Goal: Check status: Check status

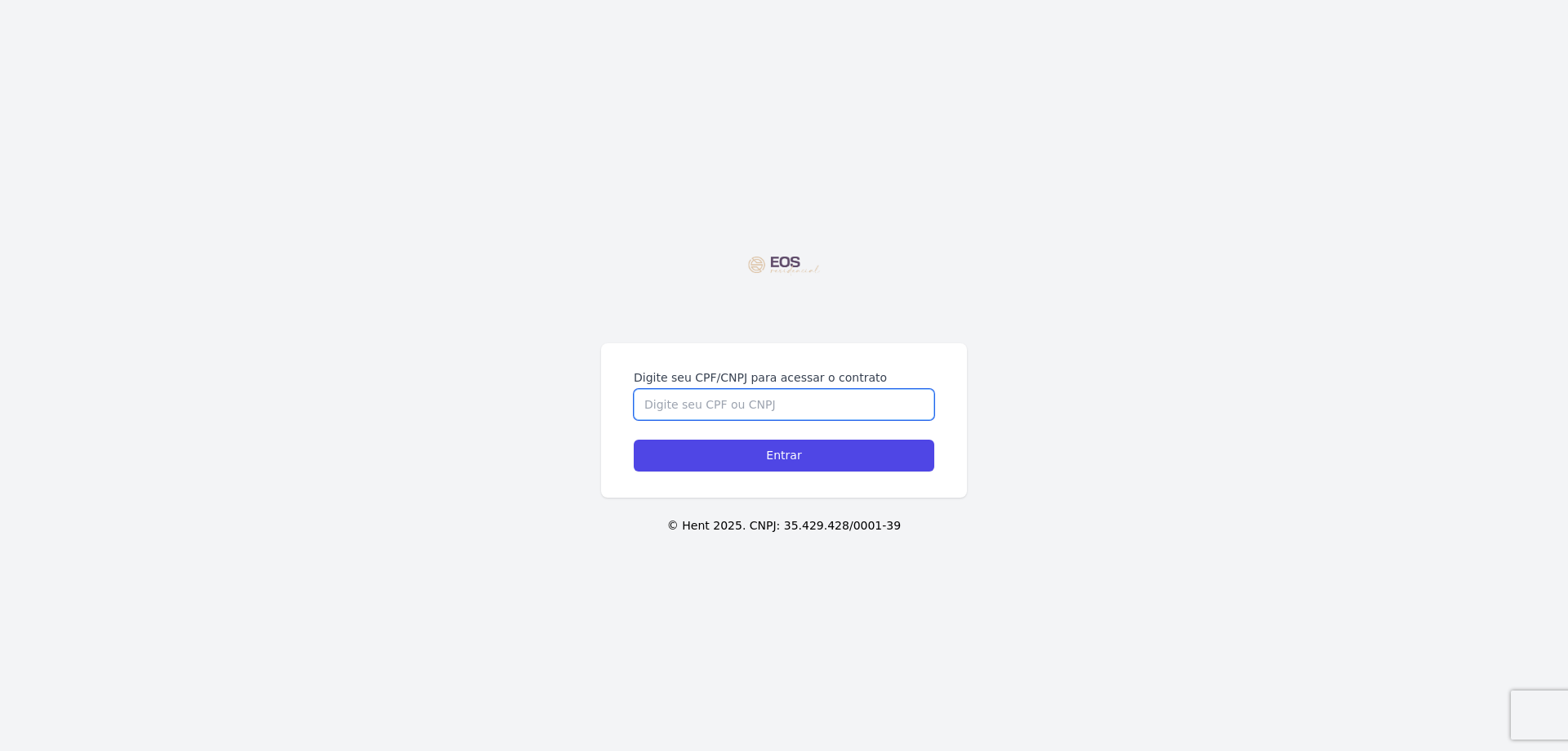
click at [841, 389] on input "Digite seu CPF/CNPJ para acessar o contrato" at bounding box center [784, 404] width 300 height 31
type input "40506864812"
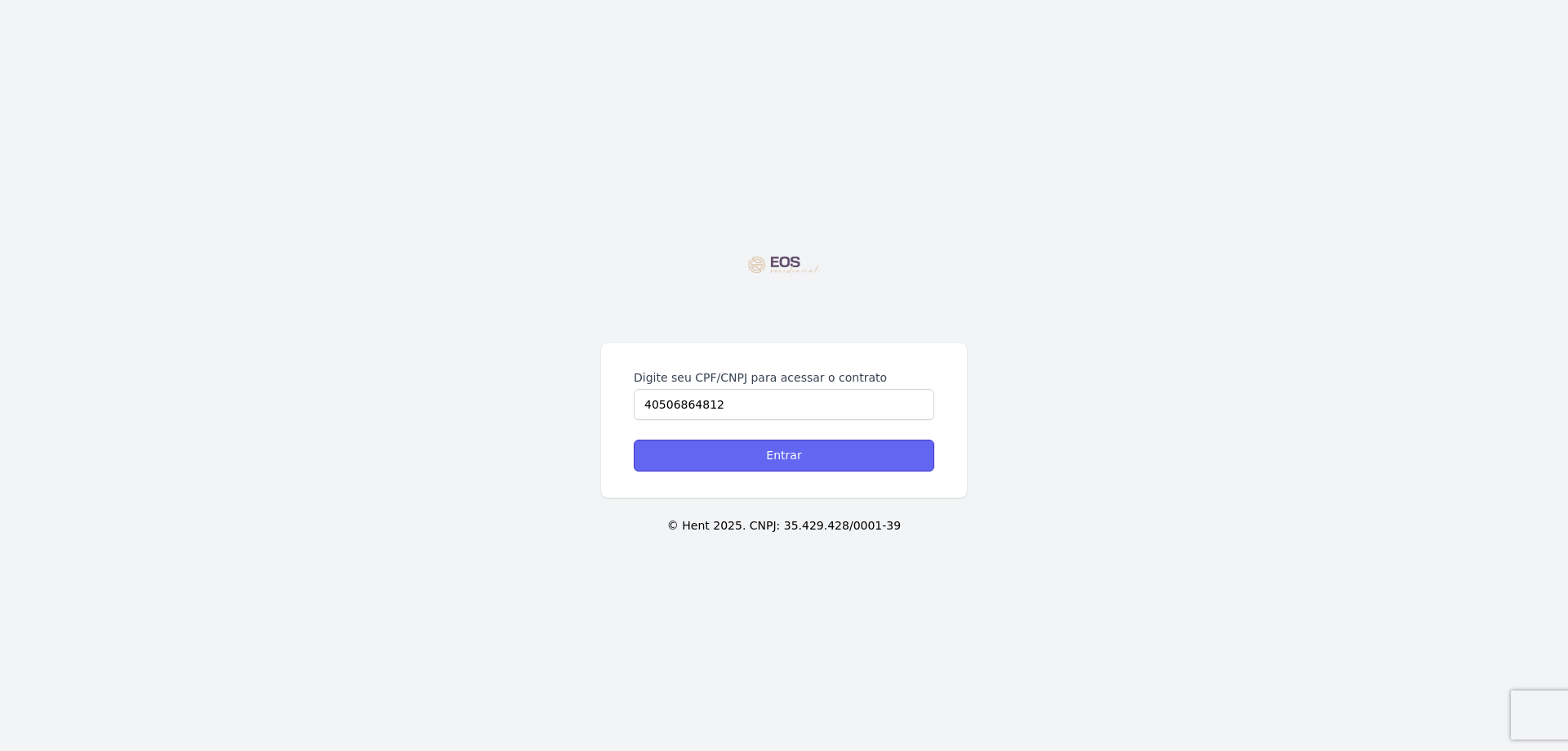
click at [814, 462] on input "Entrar" at bounding box center [784, 455] width 300 height 31
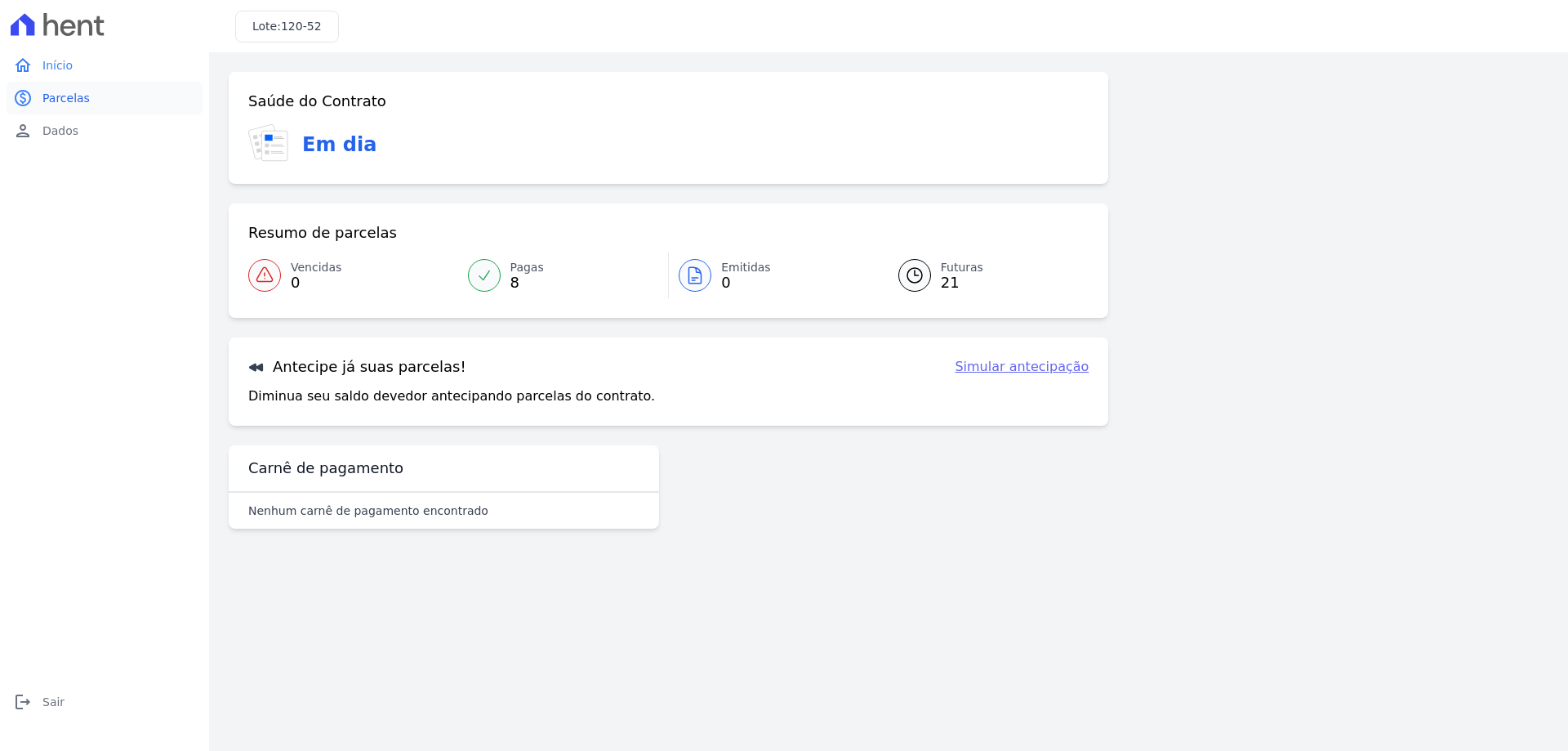
click at [90, 101] on link "paid Parcelas" at bounding box center [104, 98] width 196 height 32
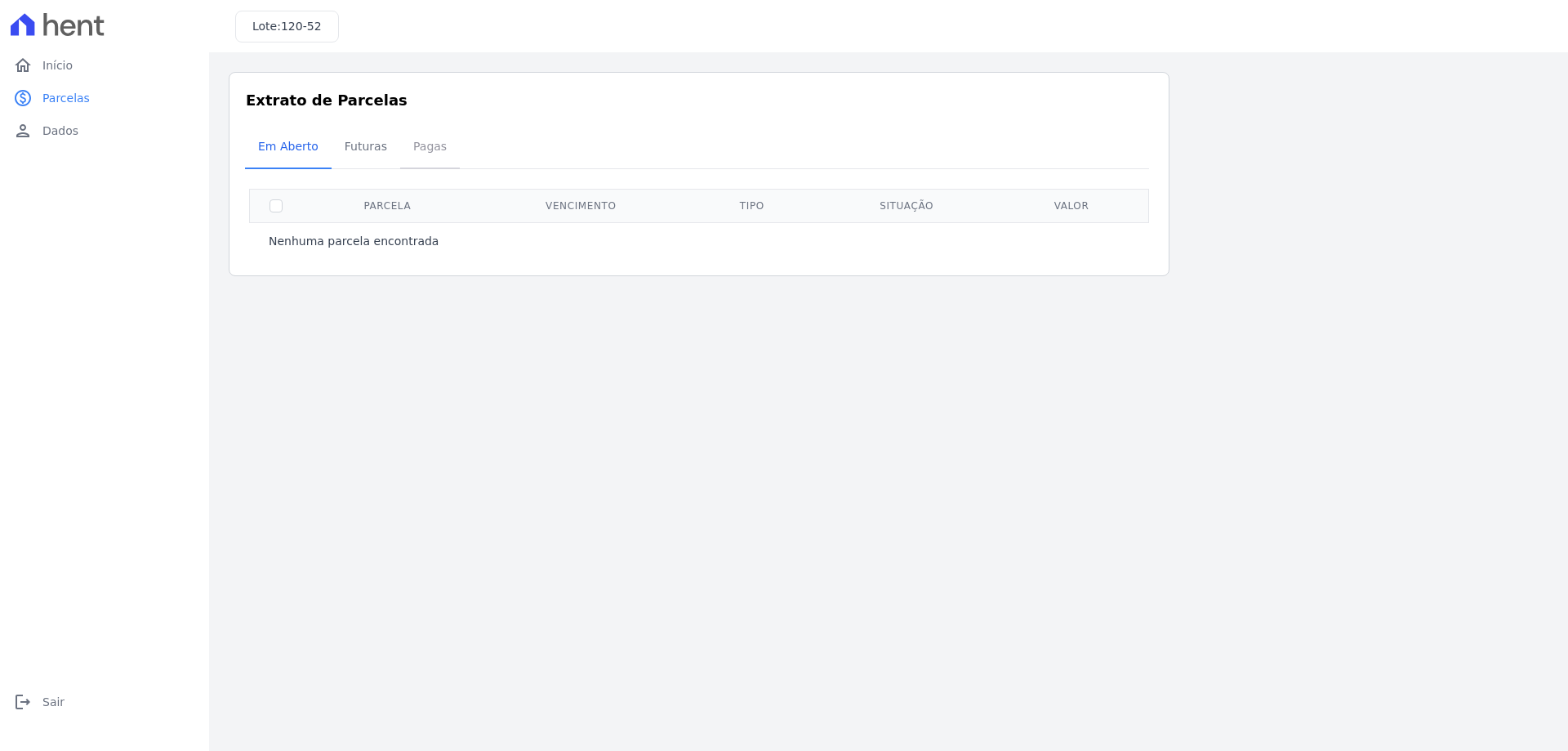
click at [417, 154] on span "Pagas" at bounding box center [430, 146] width 53 height 32
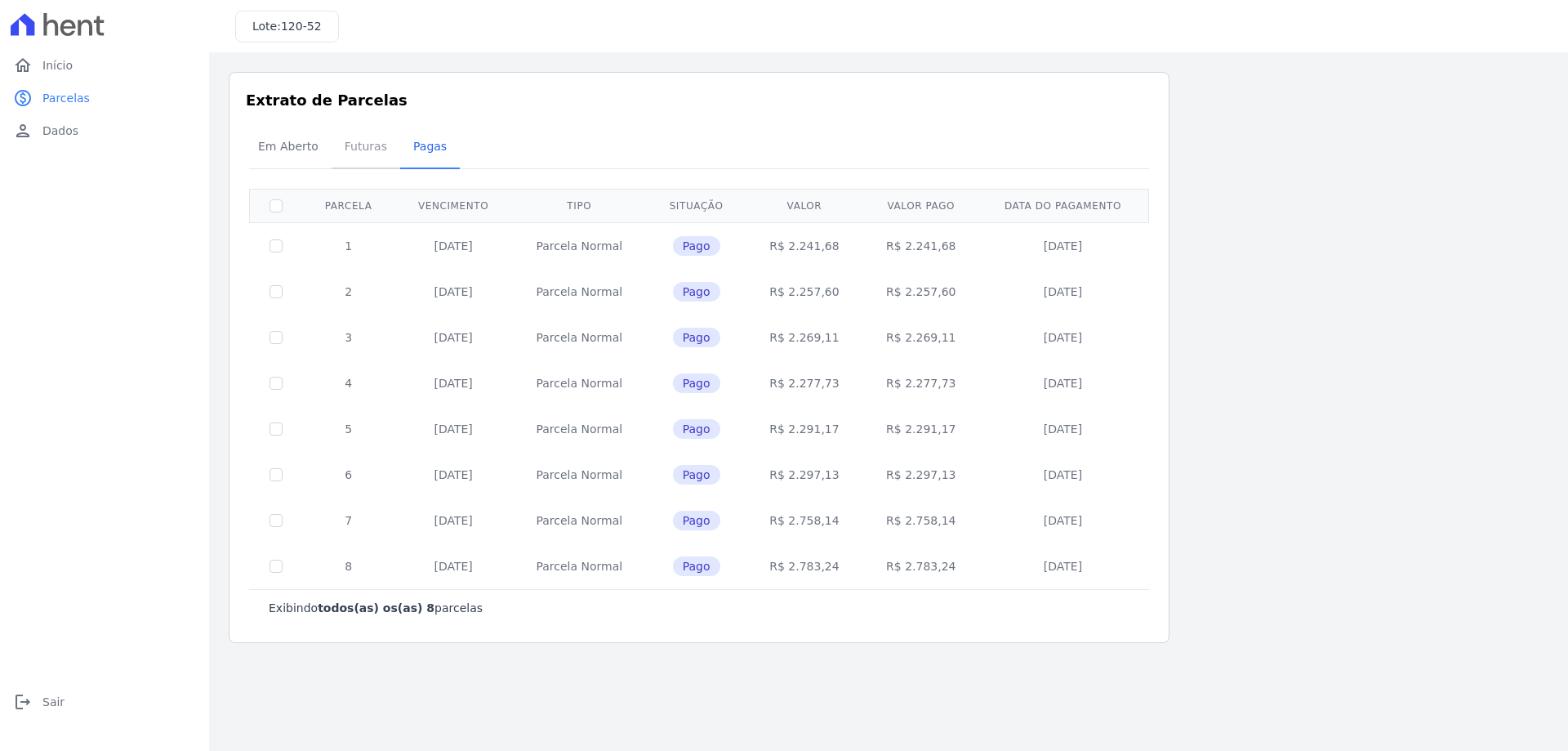
click at [364, 154] on span "Futuras" at bounding box center [365, 146] width 62 height 32
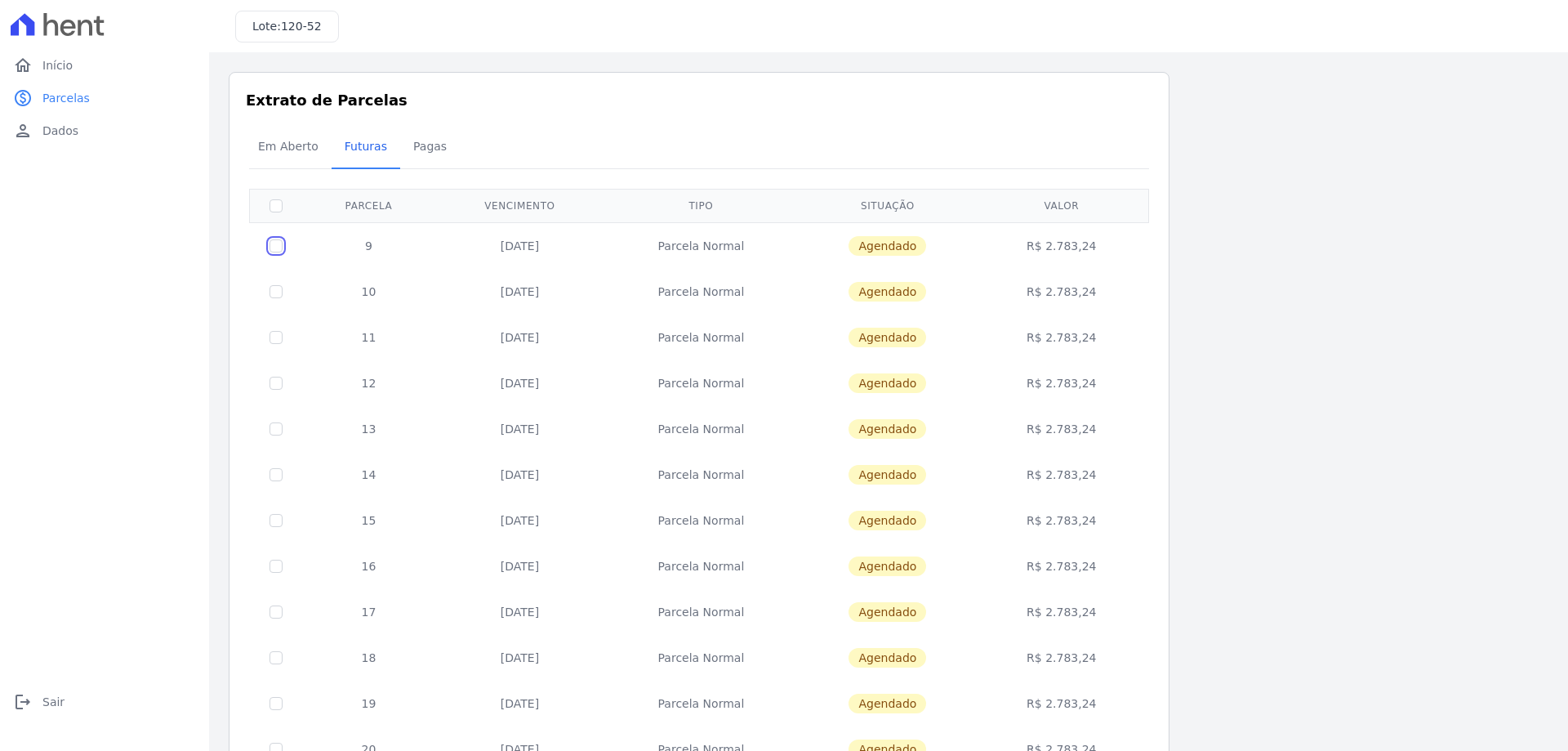
click at [277, 246] on input "checkbox" at bounding box center [276, 246] width 13 height 13
checkbox input "true"
click at [291, 154] on span "Em Aberto" at bounding box center [288, 146] width 80 height 32
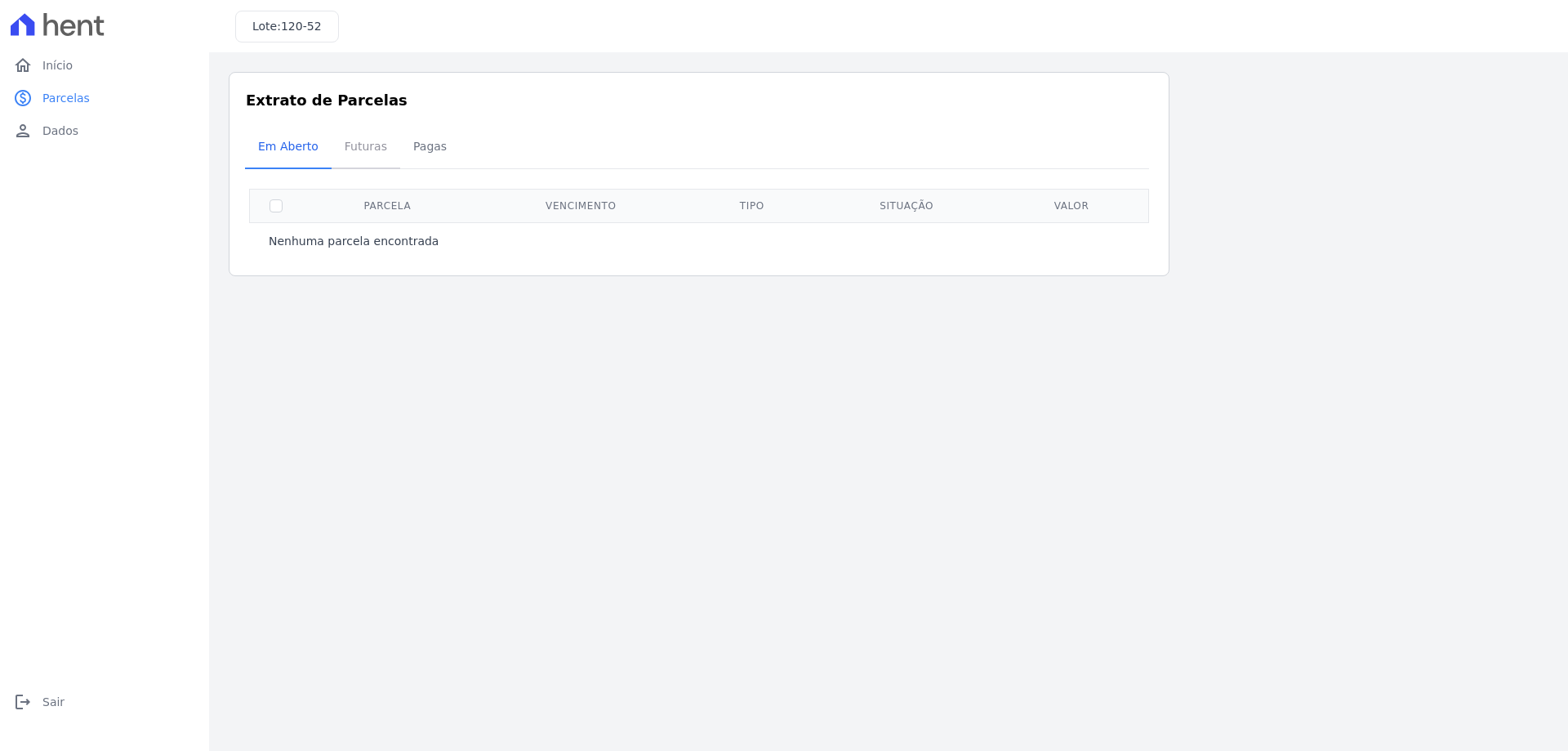
click at [352, 156] on span "Futuras" at bounding box center [365, 146] width 62 height 32
